Goal: Transaction & Acquisition: Purchase product/service

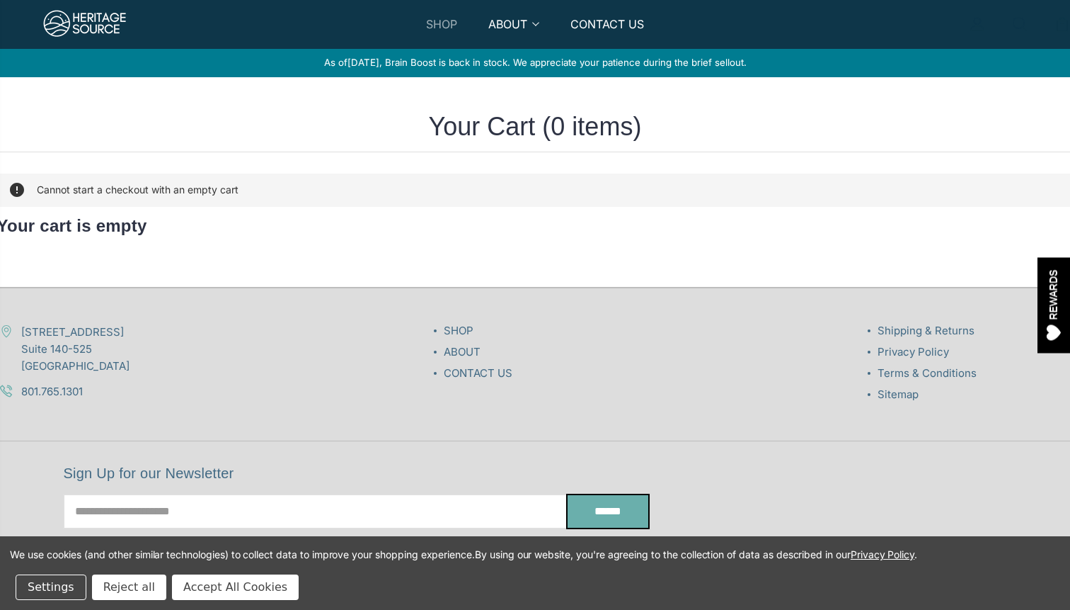
click at [446, 25] on link "SHOP" at bounding box center [441, 32] width 31 height 33
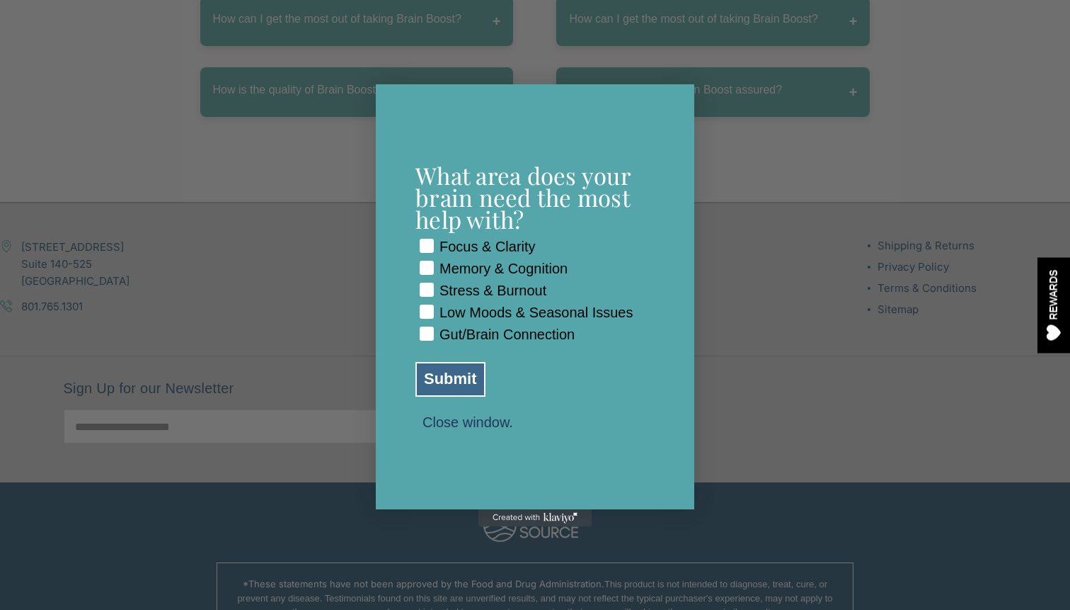
scroll to position [7805, 0]
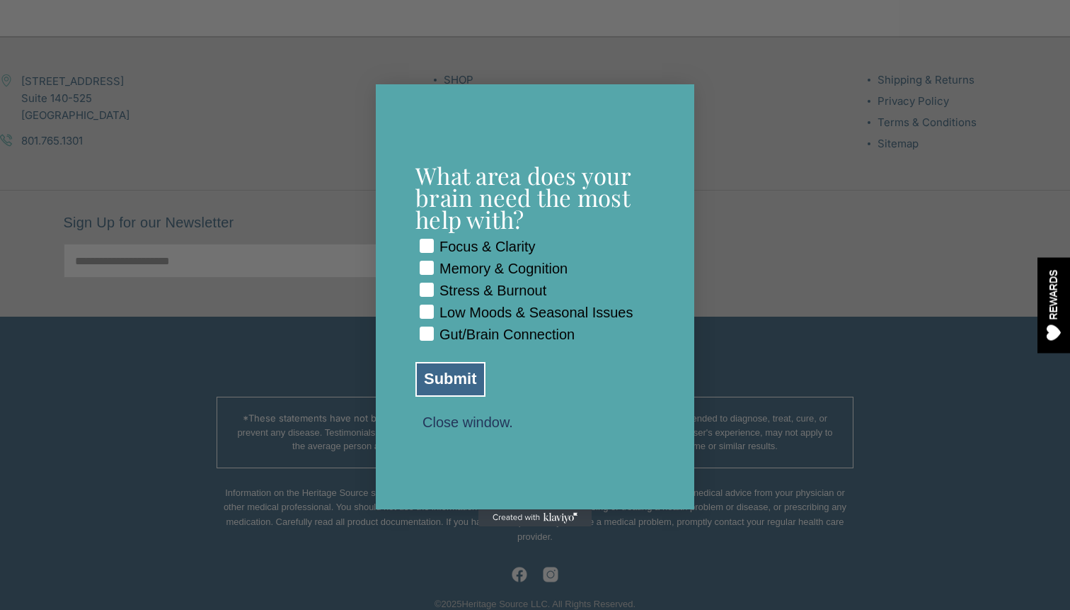
click at [464, 428] on button "Close window." at bounding box center [468, 421] width 105 height 13
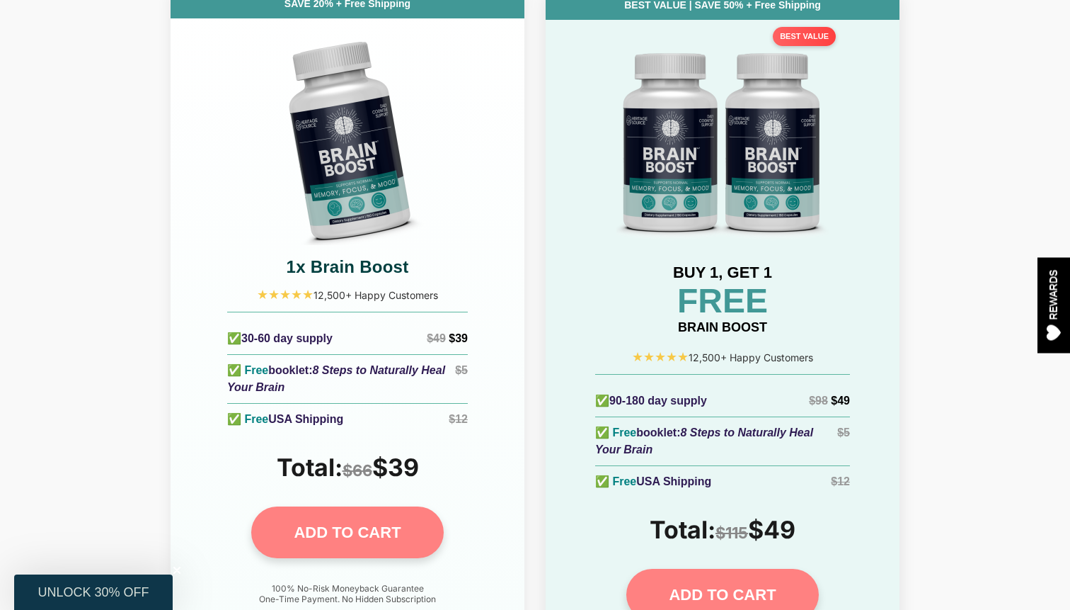
scroll to position [6078, 0]
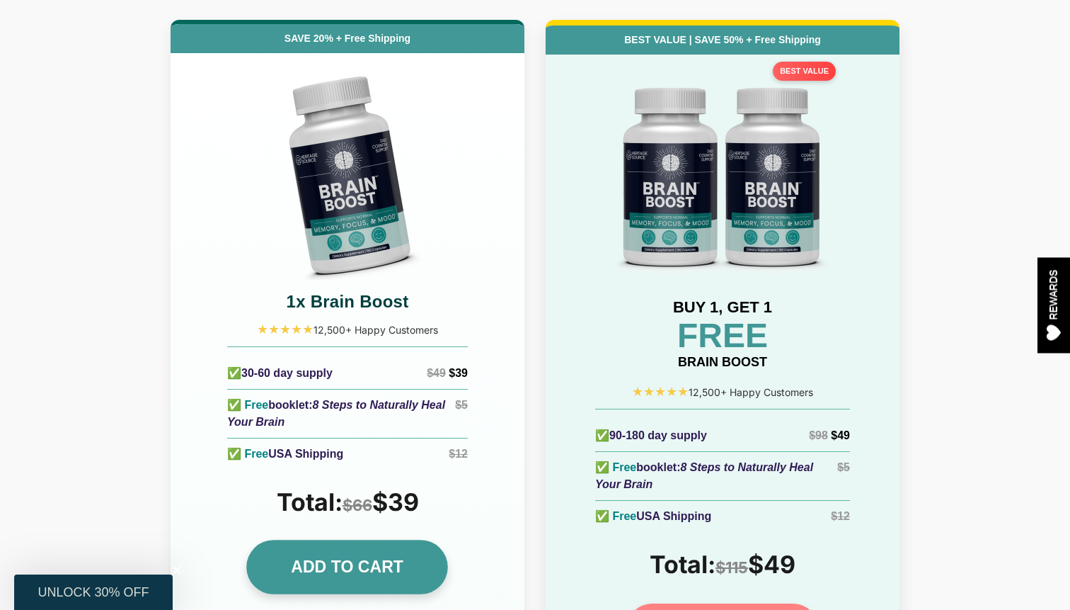
click at [402, 540] on link "ADD TO CART" at bounding box center [348, 567] width 202 height 55
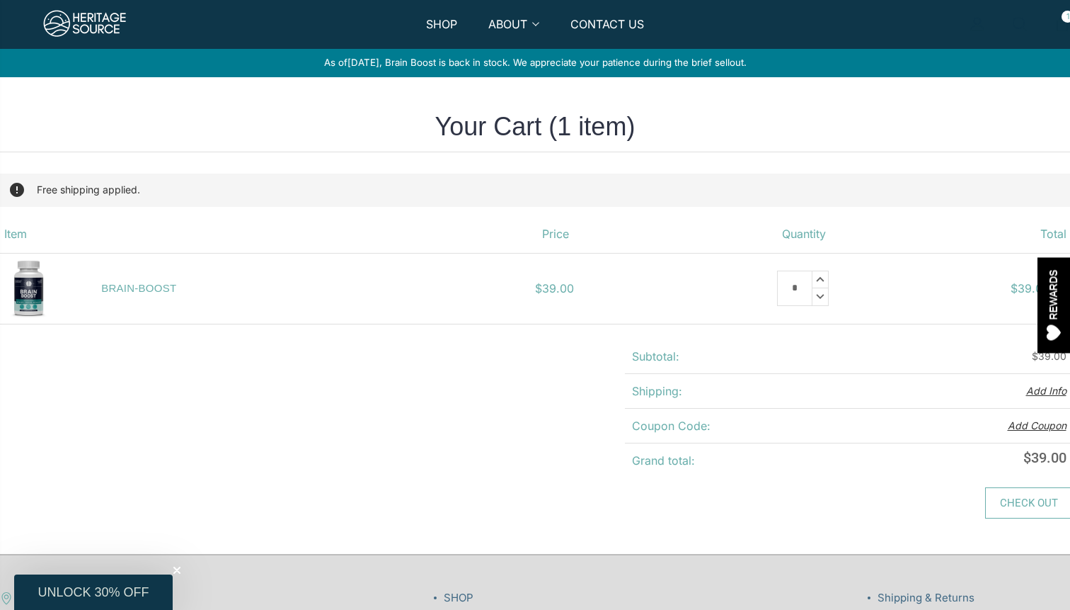
click at [1004, 501] on link "Check out" at bounding box center [1029, 502] width 88 height 31
